Goal: Find specific page/section: Find specific page/section

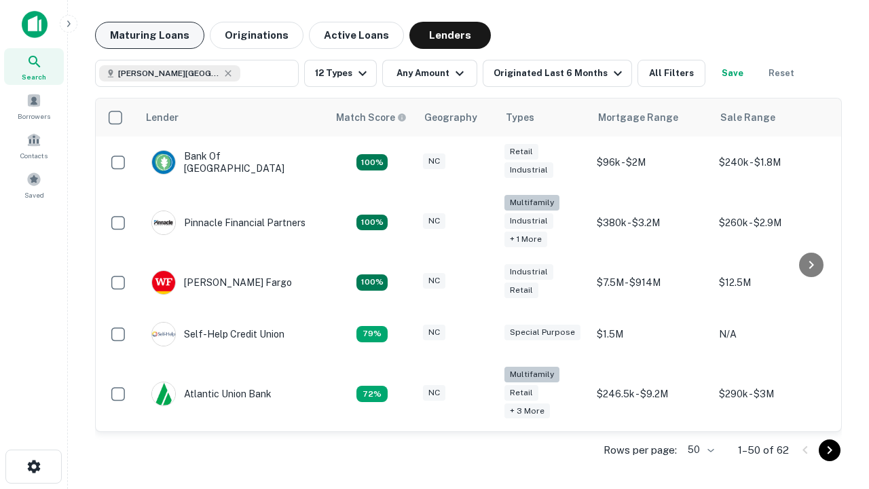
click at [149, 35] on button "Maturing Loans" at bounding box center [149, 35] width 109 height 27
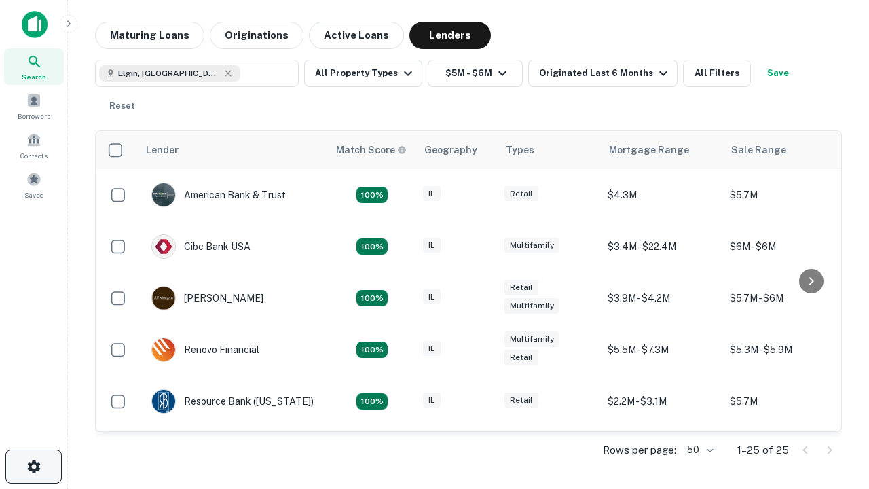
click at [33, 466] on icon "button" at bounding box center [34, 466] width 16 height 16
